Goal: Obtain resource: Obtain resource

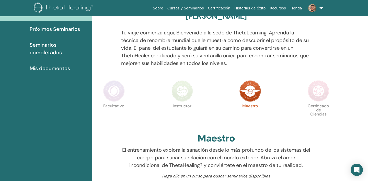
scroll to position [118, 0]
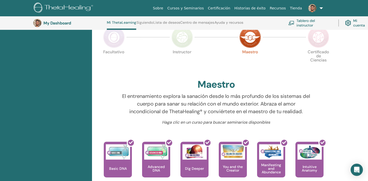
click at [183, 44] on img at bounding box center [181, 37] width 21 height 21
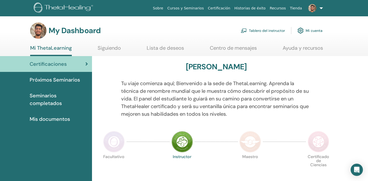
click at [251, 151] on img at bounding box center [249, 141] width 21 height 21
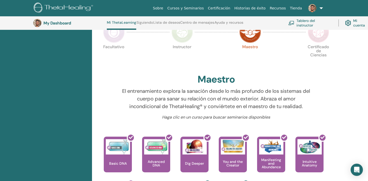
scroll to position [114, 0]
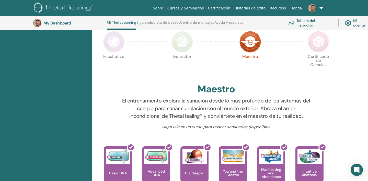
click at [181, 48] on img at bounding box center [181, 41] width 21 height 21
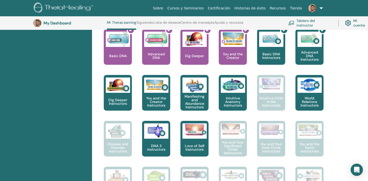
scroll to position [237, 0]
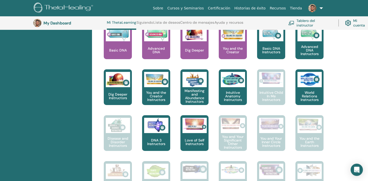
click at [341, 80] on div "Hola, FRANCISCO JULIÁN Tu viaje comienza aquí; Bienvenido a la sede de ThetaLea…" at bounding box center [230, 153] width 276 height 640
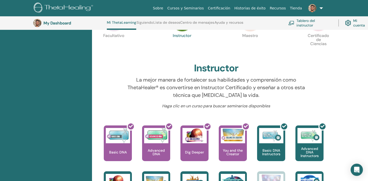
scroll to position [114, 0]
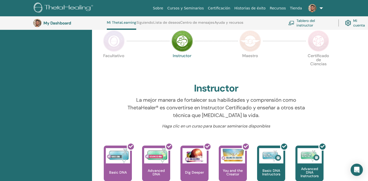
click at [307, 22] on link "Tablero del instructor" at bounding box center [310, 22] width 44 height 11
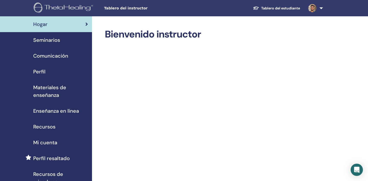
click at [64, 126] on div "Recursos" at bounding box center [46, 127] width 84 height 8
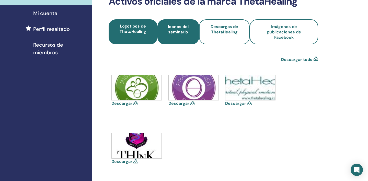
scroll to position [119, 0]
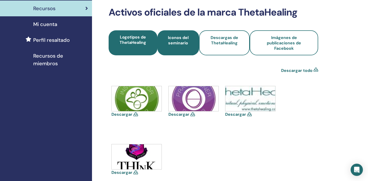
click at [180, 38] on span "Iconos del seminario" at bounding box center [178, 43] width 28 height 16
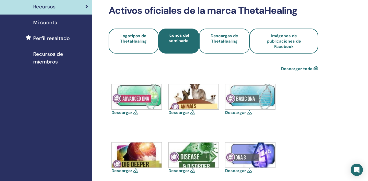
scroll to position [114, 0]
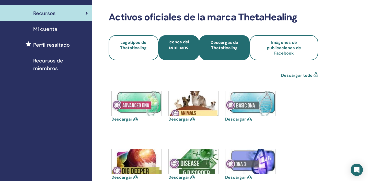
click at [222, 53] on link "Descargas de ThetaHealing" at bounding box center [224, 47] width 51 height 25
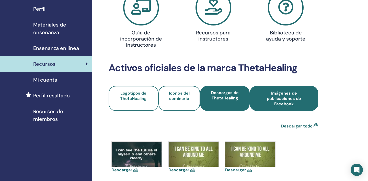
scroll to position [19, 0]
